Goal: Find contact information: Find contact information

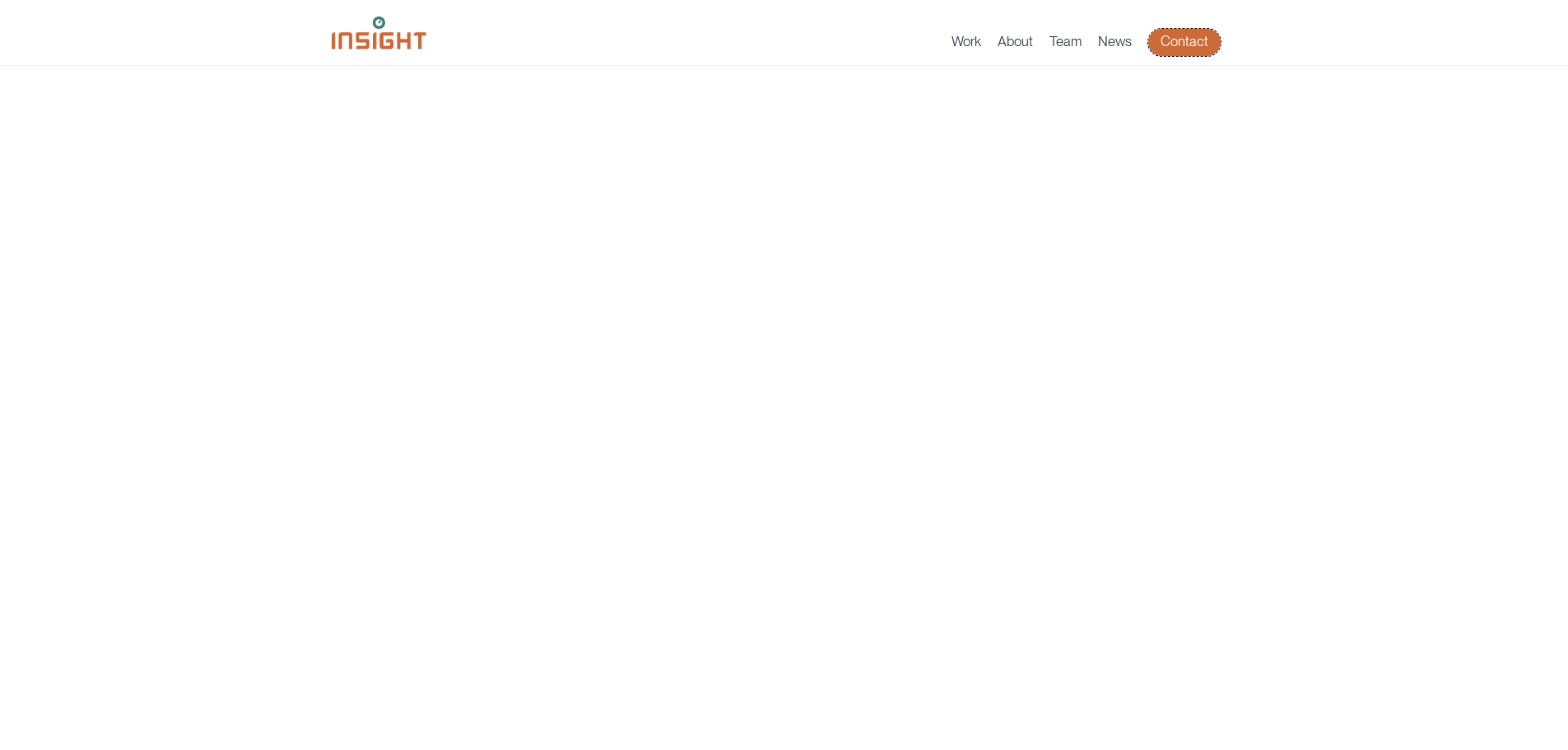
click at [1176, 41] on link "Contact" at bounding box center [1184, 42] width 73 height 27
